Goal: Find contact information: Find contact information

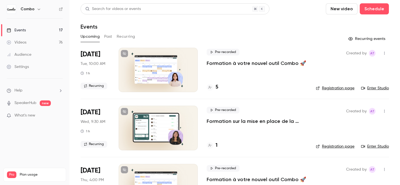
click at [215, 88] on div "5" at bounding box center [213, 88] width 12 height 8
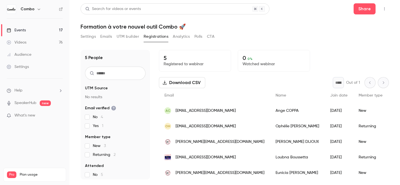
scroll to position [1, 0]
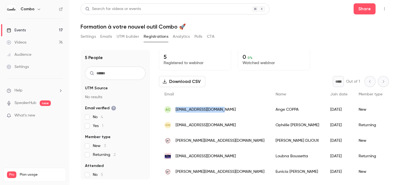
copy span "[EMAIL_ADDRESS][DOMAIN_NAME]"
drag, startPoint x: 225, startPoint y: 110, endPoint x: 176, endPoint y: 109, distance: 48.4
click at [176, 109] on div "AC [EMAIL_ADDRESS][DOMAIN_NAME]" at bounding box center [214, 110] width 111 height 16
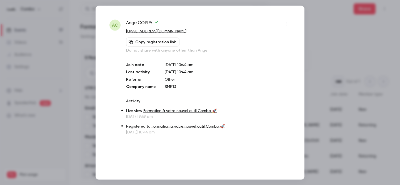
click at [75, 93] on div at bounding box center [200, 92] width 400 height 185
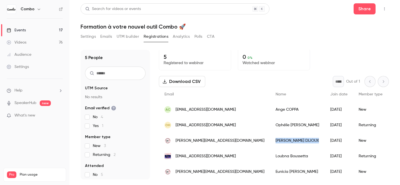
copy div "[PERSON_NAME]"
drag, startPoint x: 262, startPoint y: 144, endPoint x: 235, endPoint y: 142, distance: 27.6
click at [270, 142] on div "[PERSON_NAME]" at bounding box center [297, 141] width 55 height 16
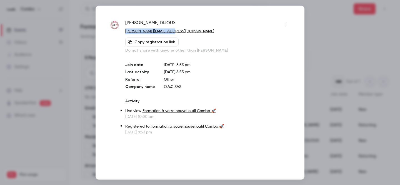
drag, startPoint x: 175, startPoint y: 33, endPoint x: 124, endPoint y: 31, distance: 51.2
click at [124, 31] on div "[PERSON_NAME] [PERSON_NAME][EMAIL_ADDRESS][DOMAIN_NAME] Copy registration link …" at bounding box center [200, 77] width 181 height 116
copy link "[PERSON_NAME][EMAIL_ADDRESS][DOMAIN_NAME]"
click at [81, 94] on div at bounding box center [200, 92] width 400 height 185
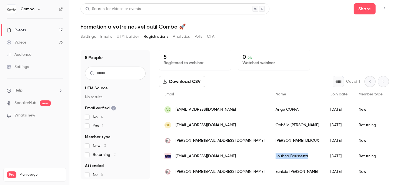
copy div "[PERSON_NAME]"
drag, startPoint x: 271, startPoint y: 156, endPoint x: 234, endPoint y: 156, distance: 36.7
click at [270, 156] on div "[PERSON_NAME]" at bounding box center [297, 157] width 55 height 16
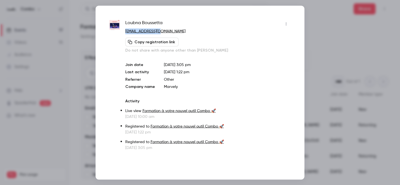
copy link "[EMAIL_ADDRESS][DOMAIN_NAME]"
drag, startPoint x: 163, startPoint y: 30, endPoint x: 124, endPoint y: 29, distance: 39.5
click at [124, 29] on div "[PERSON_NAME] [PERSON_NAME][EMAIL_ADDRESS][PERSON_NAME][DOMAIN_NAME] Copy regis…" at bounding box center [200, 84] width 181 height 131
click at [67, 115] on div at bounding box center [200, 92] width 400 height 185
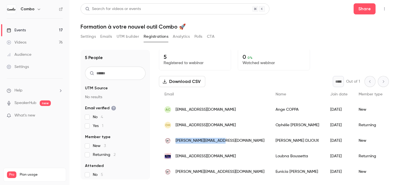
copy span "[PERSON_NAME][EMAIL_ADDRESS][DOMAIN_NAME]"
drag, startPoint x: 223, startPoint y: 140, endPoint x: 176, endPoint y: 142, distance: 46.8
click at [176, 142] on div "[PERSON_NAME][EMAIL_ADDRESS][DOMAIN_NAME]" at bounding box center [214, 141] width 111 height 16
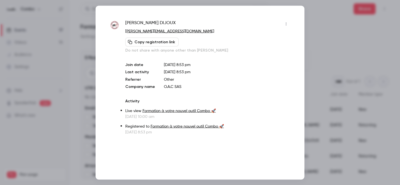
click at [75, 101] on div at bounding box center [200, 92] width 400 height 185
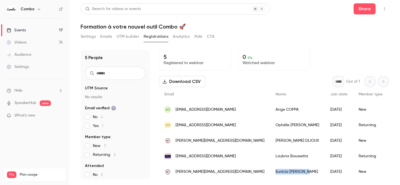
copy div "[PERSON_NAME]"
drag, startPoint x: 268, startPoint y: 173, endPoint x: 234, endPoint y: 172, distance: 33.4
click at [270, 172] on div "[PERSON_NAME]" at bounding box center [297, 172] width 55 height 16
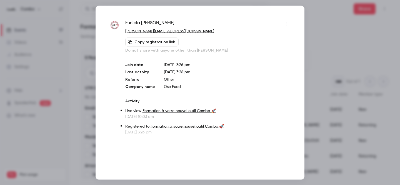
click at [81, 112] on div at bounding box center [200, 92] width 400 height 185
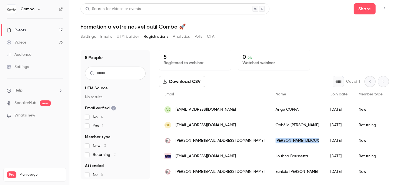
copy div "[PERSON_NAME]"
drag, startPoint x: 260, startPoint y: 141, endPoint x: 235, endPoint y: 141, distance: 25.3
click at [270, 141] on div "[PERSON_NAME]" at bounding box center [297, 141] width 55 height 16
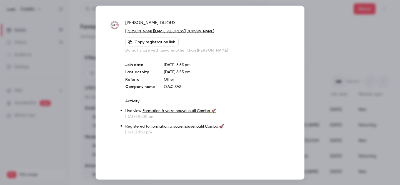
click at [65, 106] on div at bounding box center [200, 92] width 400 height 185
